Goal: Contribute content: Contribute content

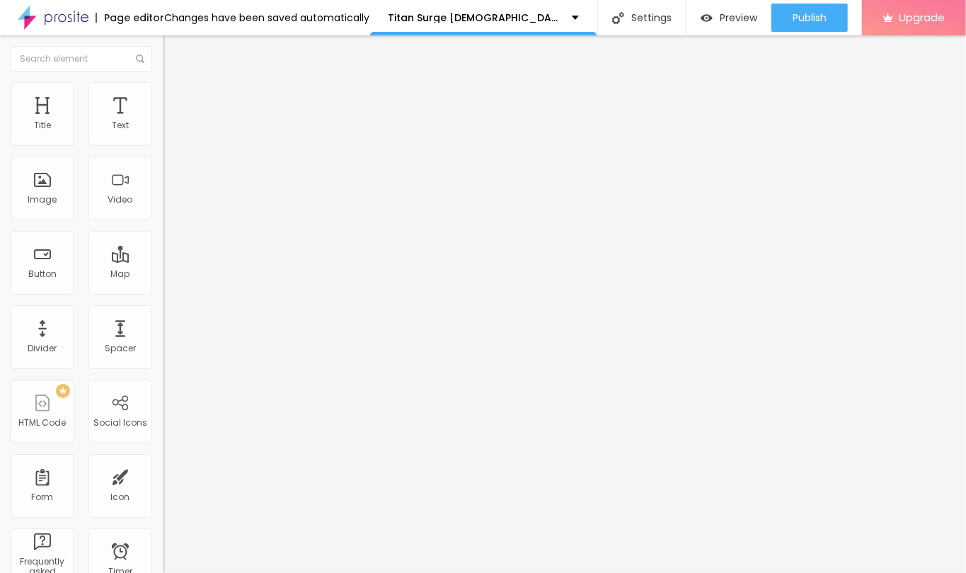
click at [170, 204] on icon "button" at bounding box center [173, 201] width 6 height 6
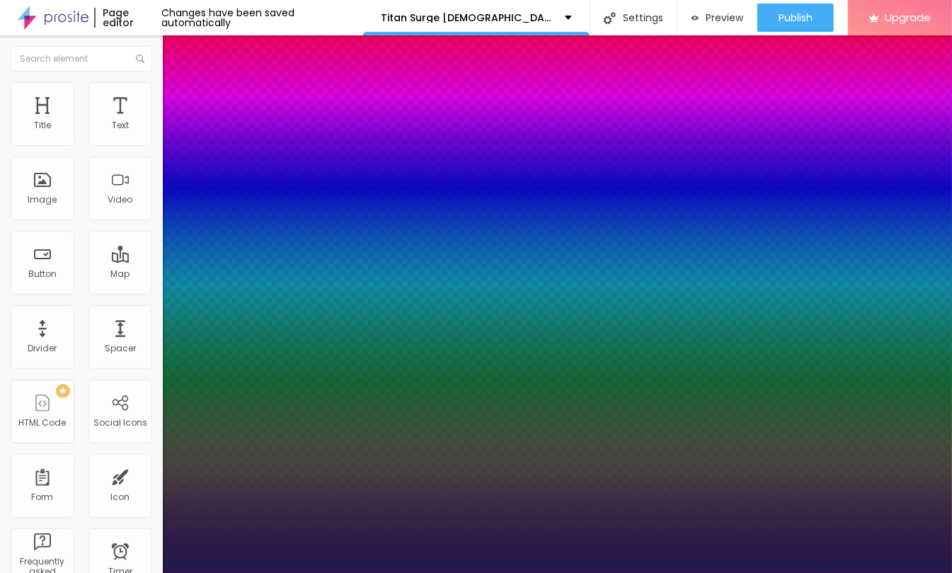
type input "31"
type input "1"
type input "31"
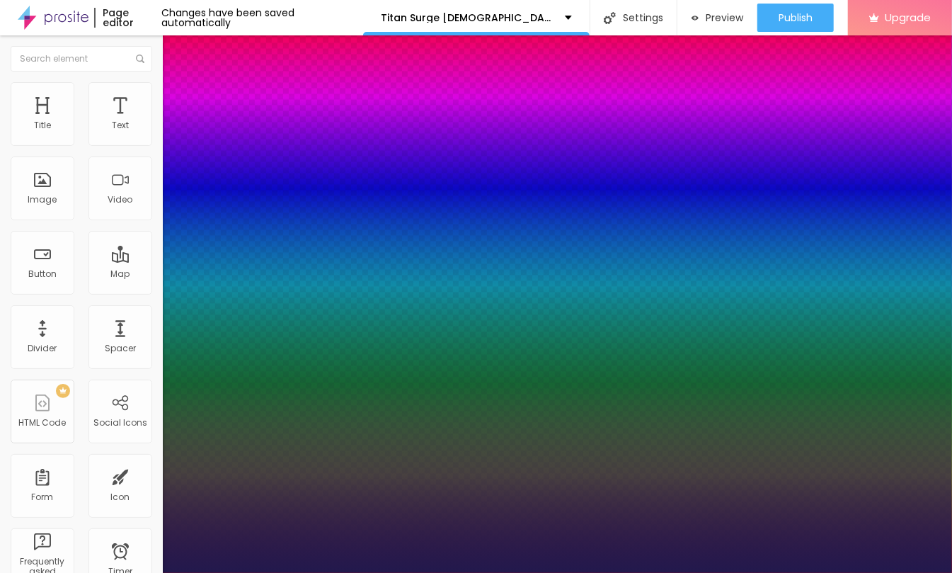
type input "1"
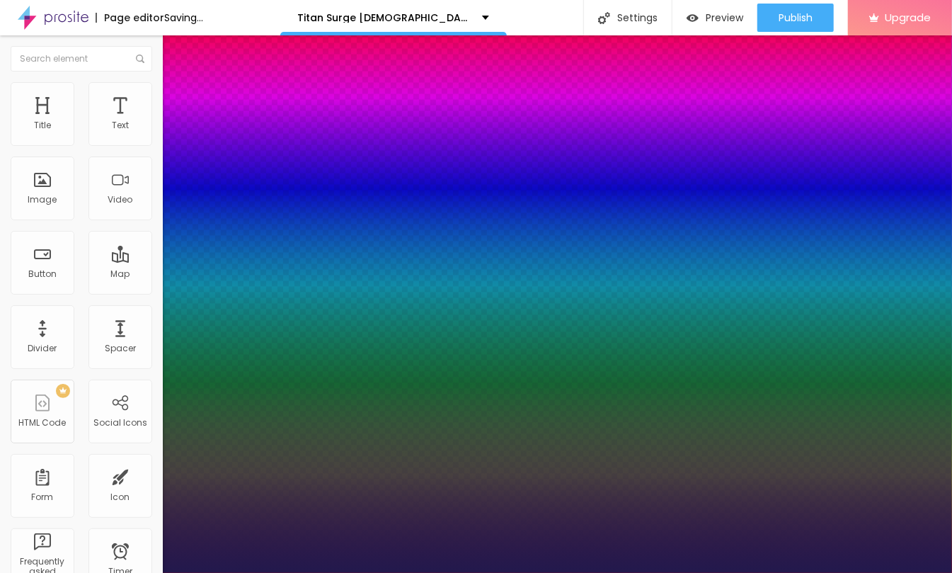
click at [491, 572] on div at bounding box center [476, 573] width 952 height 0
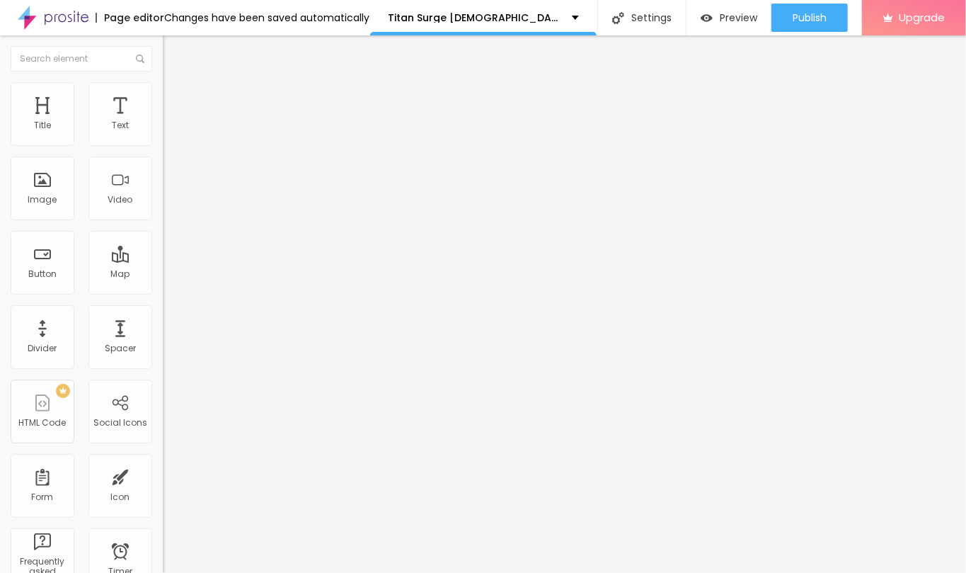
click at [173, 46] on img "button" at bounding box center [178, 51] width 11 height 11
click at [173, 48] on img "button" at bounding box center [178, 51] width 11 height 11
click at [173, 49] on img "button" at bounding box center [178, 51] width 11 height 11
click at [163, 59] on button "Edit Text" at bounding box center [244, 51] width 163 height 33
click at [173, 55] on div "Edit Text" at bounding box center [205, 51] width 64 height 11
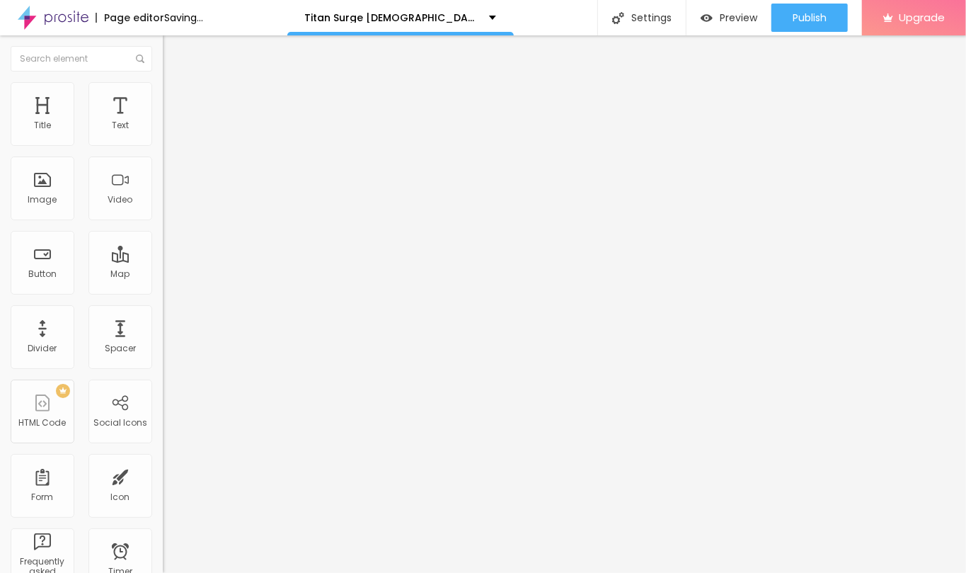
click at [163, 120] on div "Add image" at bounding box center [244, 115] width 163 height 10
click at [163, 122] on span "Add image" at bounding box center [192, 116] width 58 height 12
click at [163, 143] on input "text" at bounding box center [248, 136] width 170 height 14
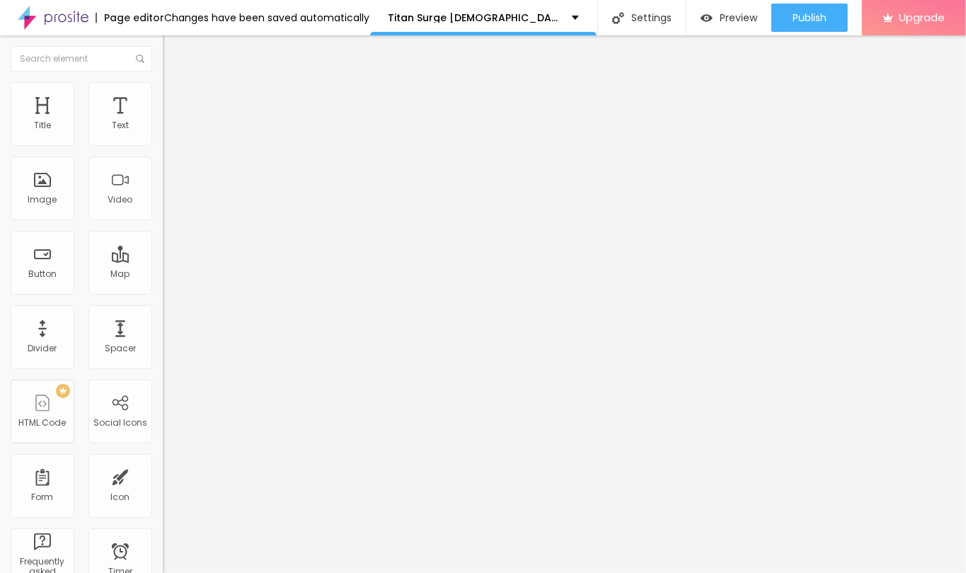
paste input "Titan Surge [DEMOGRAPHIC_DATA][MEDICAL_DATA]"
type input "Titan Surge [DEMOGRAPHIC_DATA][MEDICAL_DATA]"
click at [163, 290] on input "https://" at bounding box center [248, 283] width 170 height 14
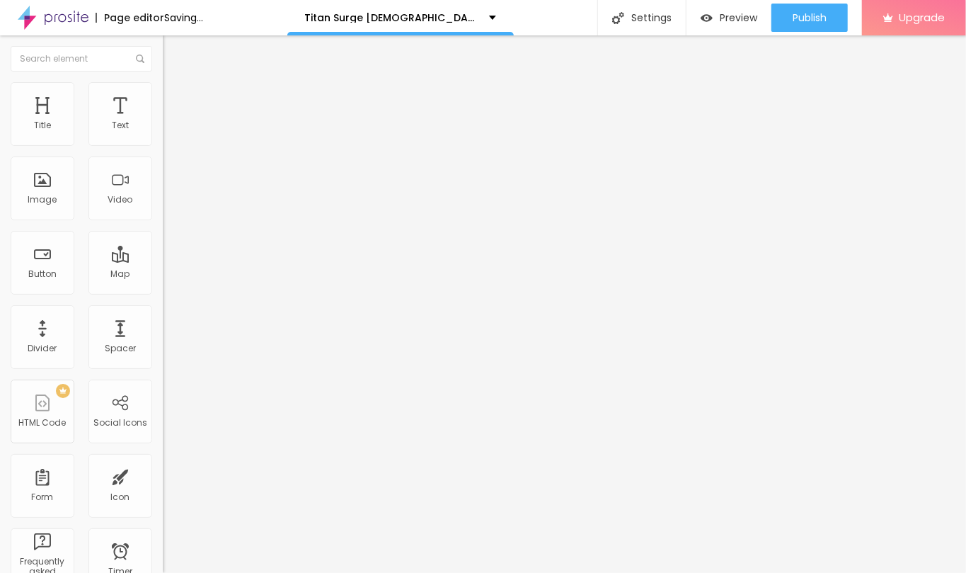
paste input "[DOMAIN_NAME][URL]"
type input "[URL][DOMAIN_NAME]"
click at [163, 86] on img at bounding box center [169, 88] width 13 height 13
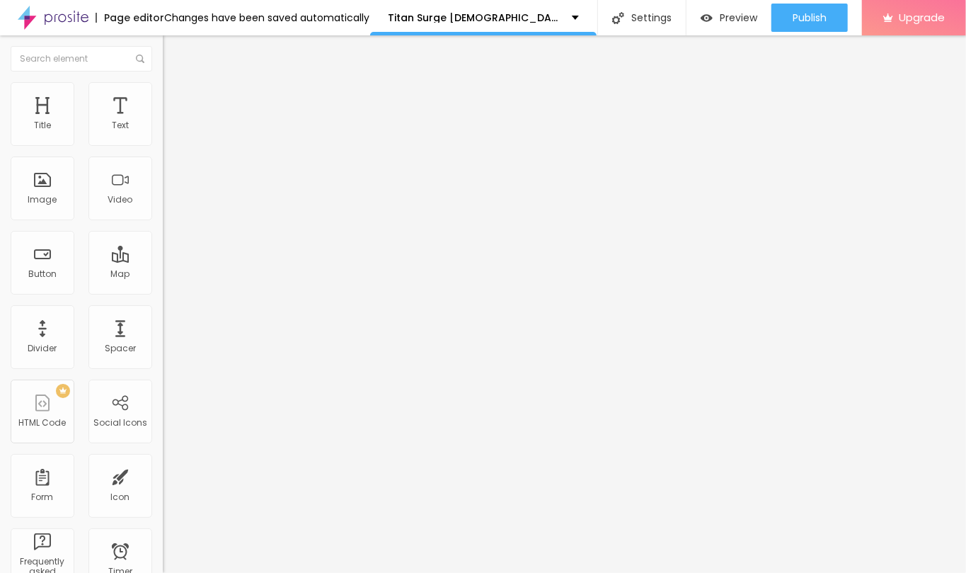
type input "75"
click at [163, 145] on input "range" at bounding box center [208, 139] width 91 height 11
type input "55"
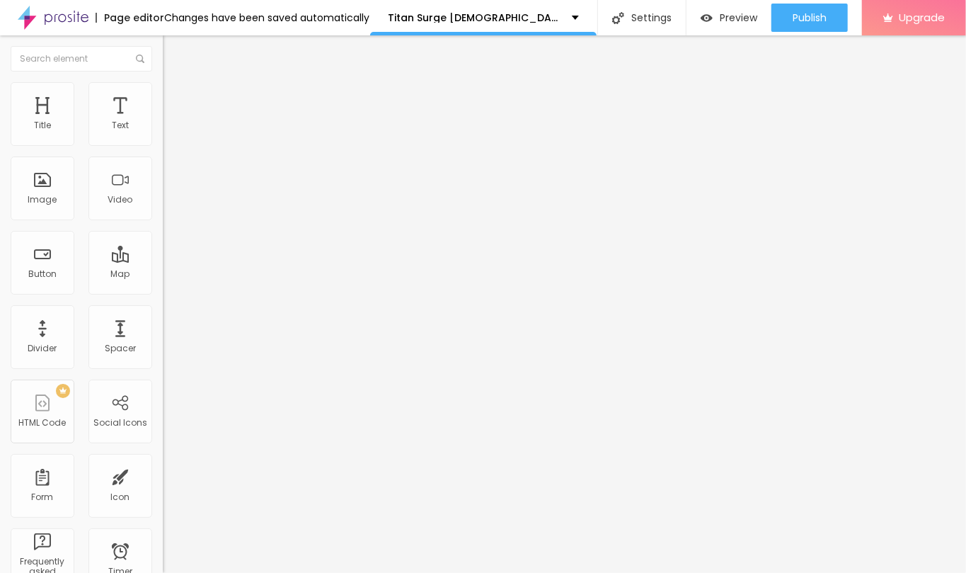
click at [163, 145] on input "range" at bounding box center [208, 139] width 91 height 11
click at [163, 147] on div at bounding box center [244, 140] width 163 height 13
type input "50"
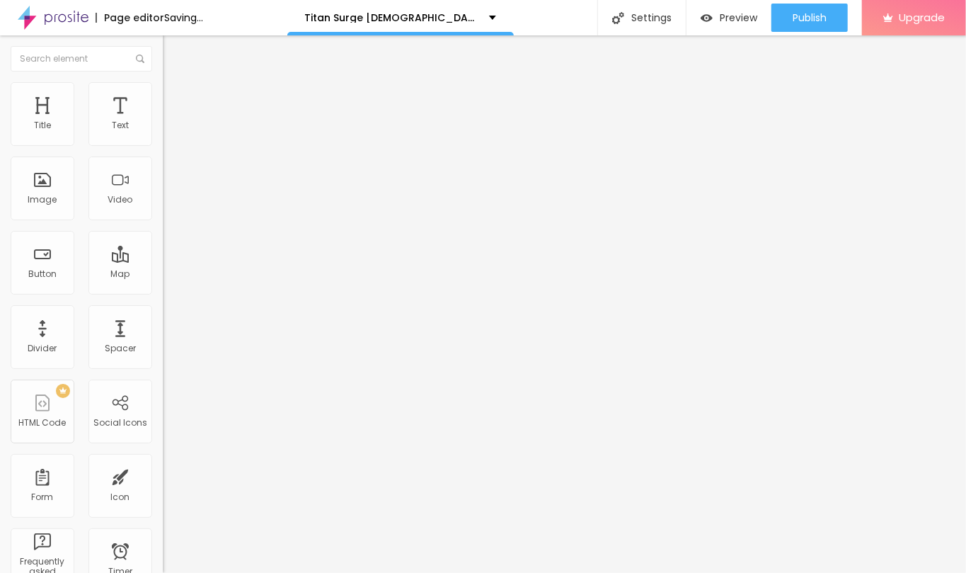
type input "45"
type input "50"
click at [163, 145] on input "range" at bounding box center [208, 139] width 91 height 11
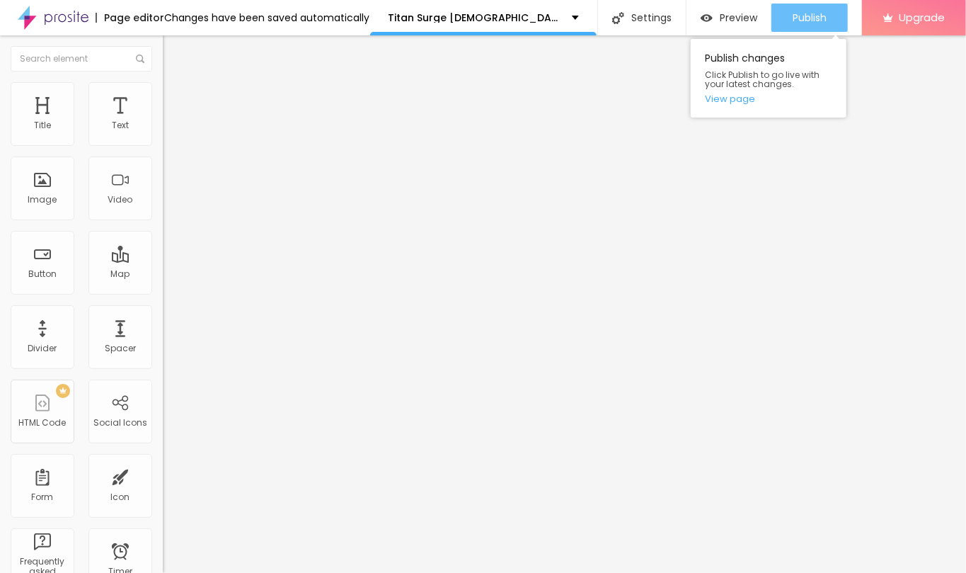
click at [796, 8] on div "Publish" at bounding box center [810, 18] width 34 height 28
